Goal: Book appointment/travel/reservation

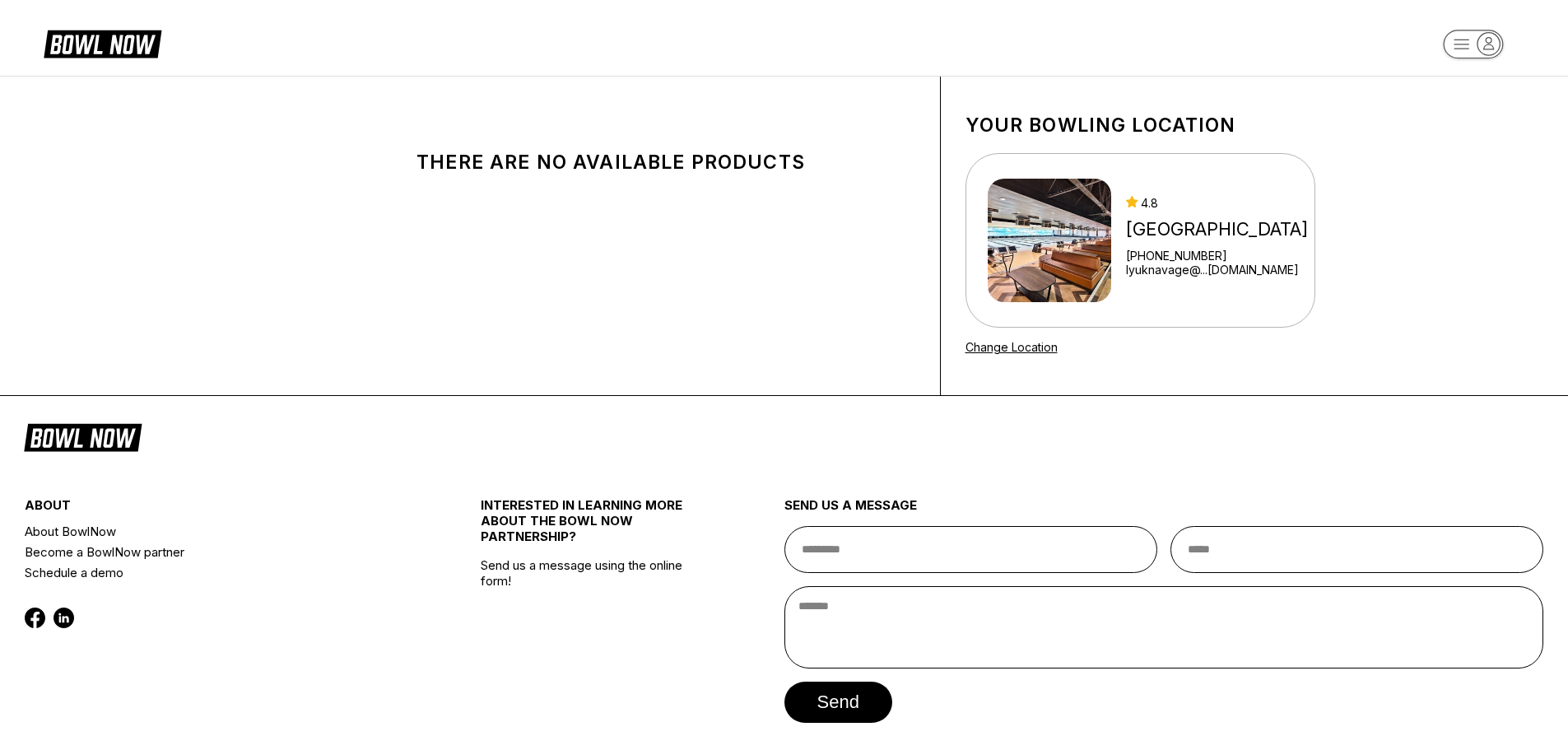
click at [1168, 228] on div "[GEOGRAPHIC_DATA]" at bounding box center [1216, 229] width 182 height 22
click at [1056, 301] on img at bounding box center [1050, 240] width 123 height 123
click at [1052, 277] on img at bounding box center [1050, 240] width 123 height 123
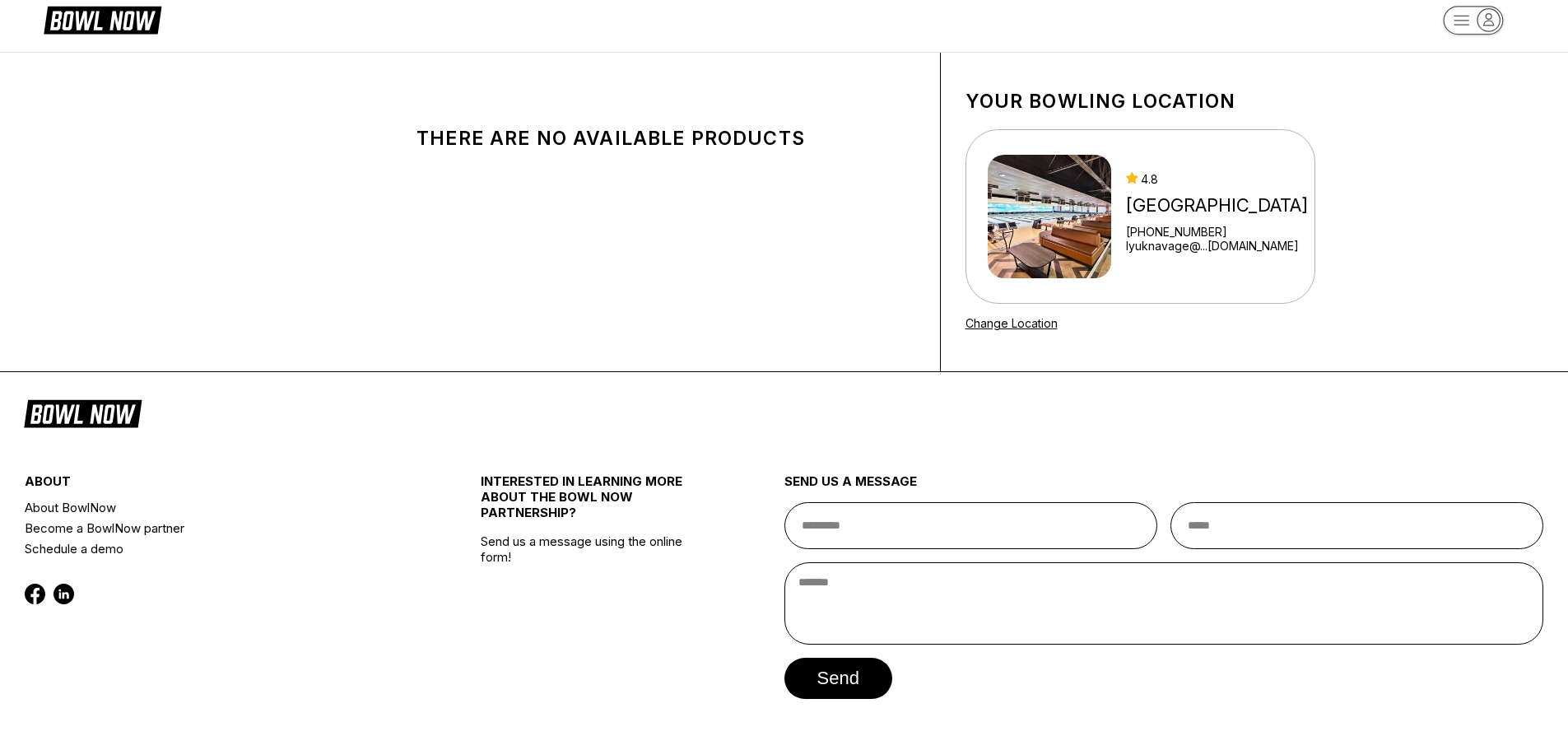
scroll to position [63, 0]
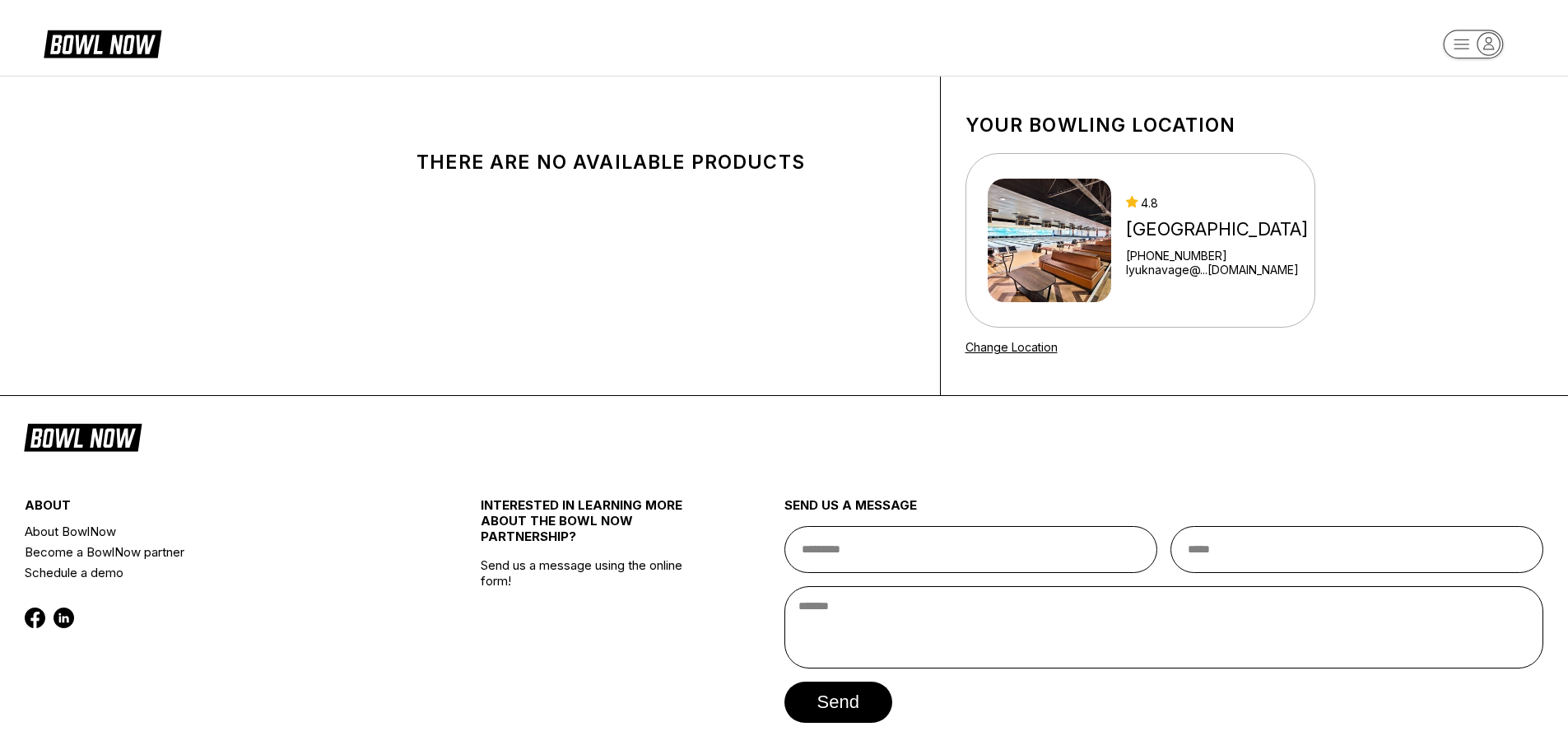
click at [120, 46] on icon at bounding box center [114, 45] width 41 height 19
